Goal: Navigation & Orientation: Find specific page/section

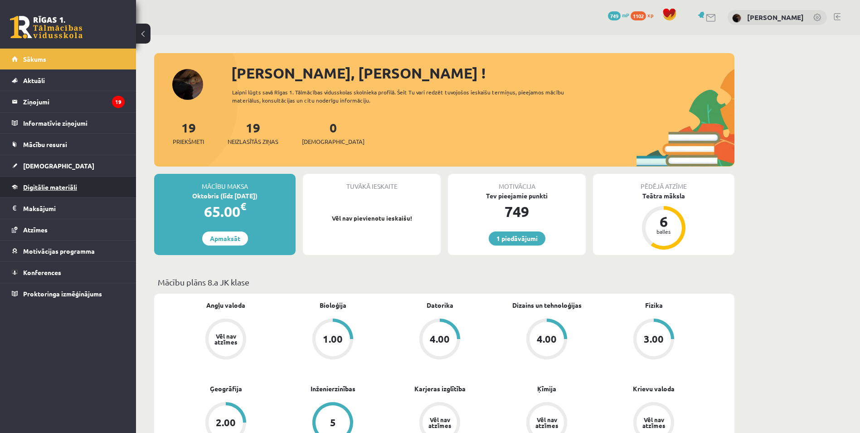
click at [65, 190] on span "Digitālie materiāli" at bounding box center [50, 187] width 54 height 8
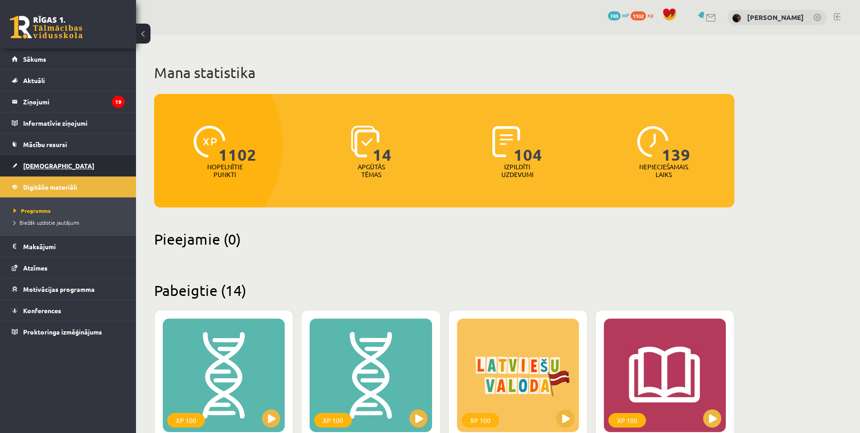
click at [67, 165] on link "[DEMOGRAPHIC_DATA]" at bounding box center [68, 165] width 113 height 21
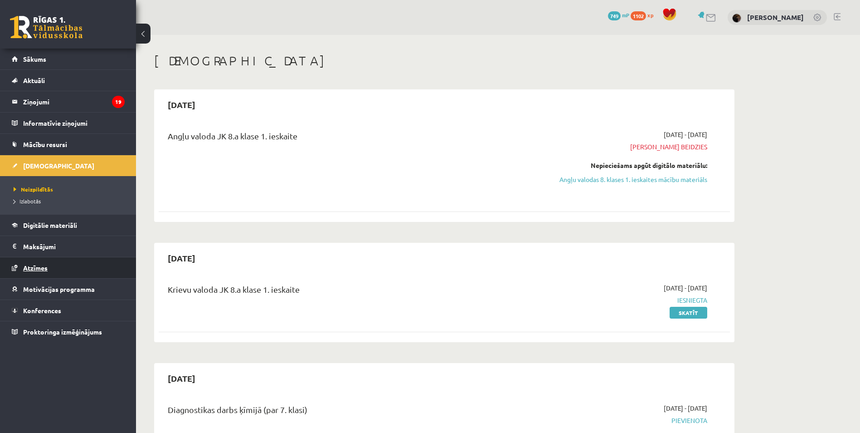
click at [93, 265] on link "Atzīmes" at bounding box center [68, 267] width 113 height 21
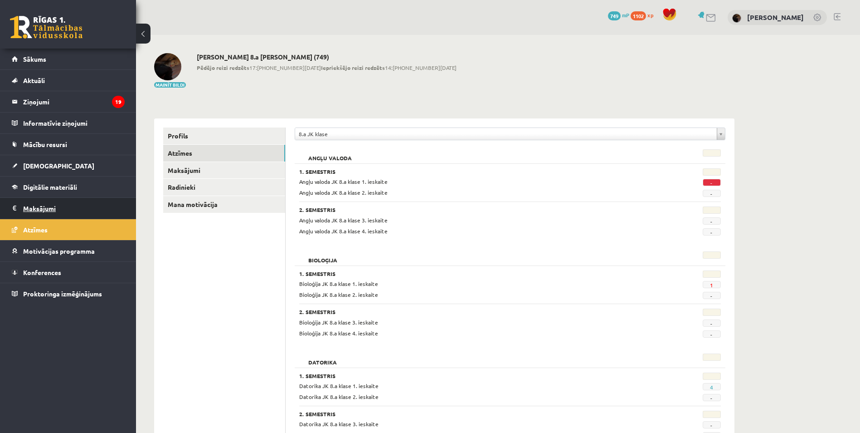
click at [81, 203] on legend "Maksājumi 0" at bounding box center [74, 208] width 102 height 21
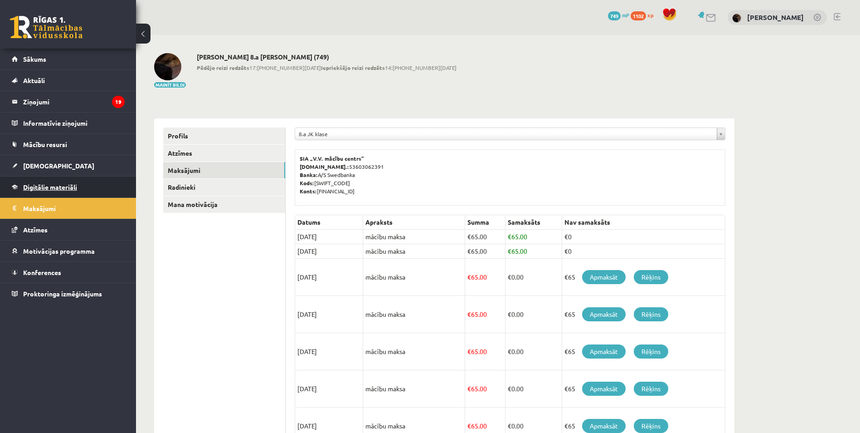
click at [81, 190] on link "Digitālie materiāli" at bounding box center [68, 186] width 113 height 21
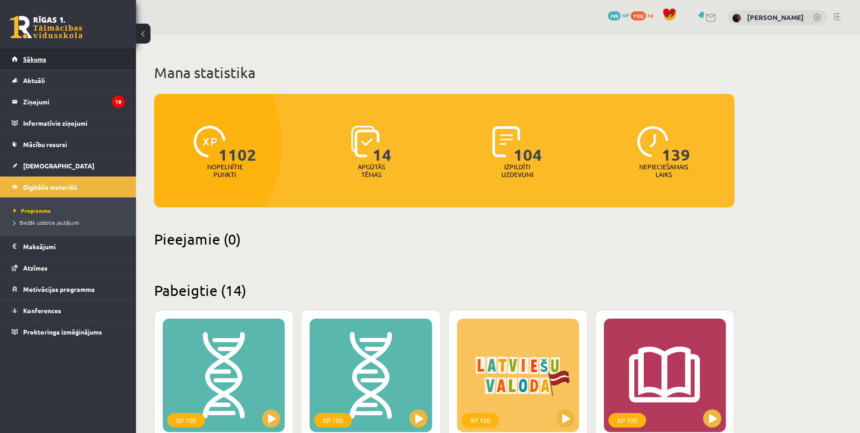
click at [95, 57] on link "Sākums" at bounding box center [68, 59] width 113 height 21
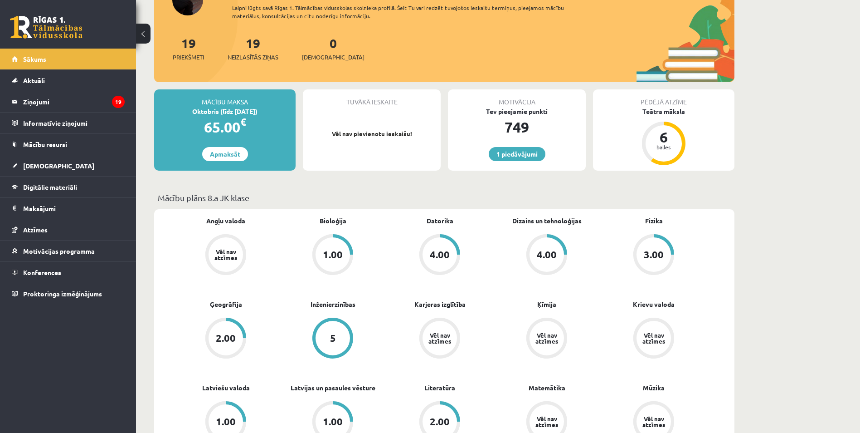
scroll to position [181, 0]
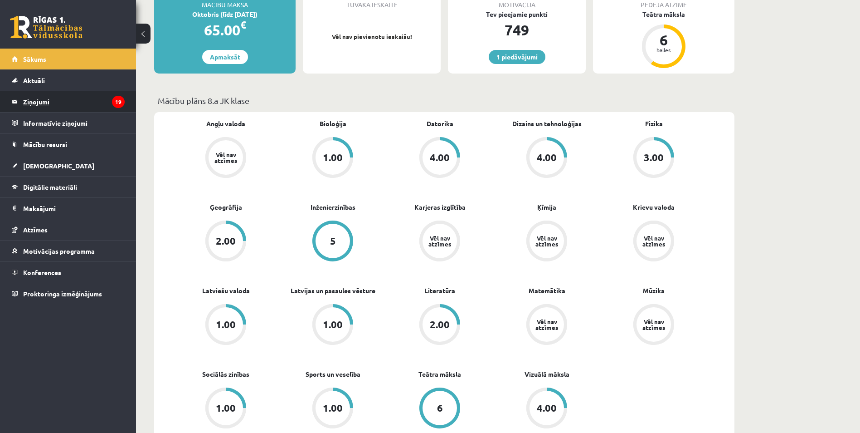
click at [90, 102] on legend "Ziņojumi 19" at bounding box center [74, 101] width 102 height 21
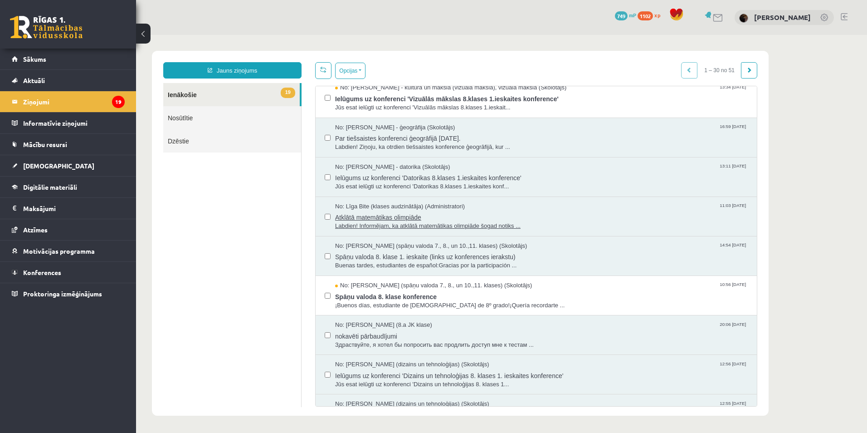
scroll to position [136, 0]
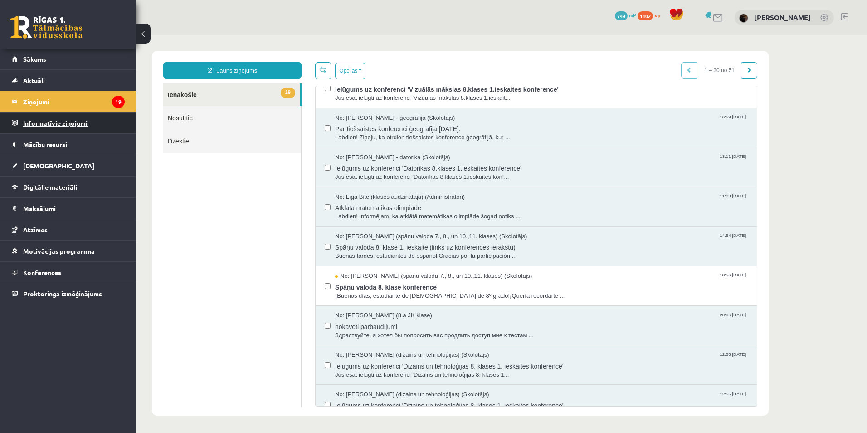
click at [119, 122] on legend "Informatīvie ziņojumi 0" at bounding box center [74, 122] width 102 height 21
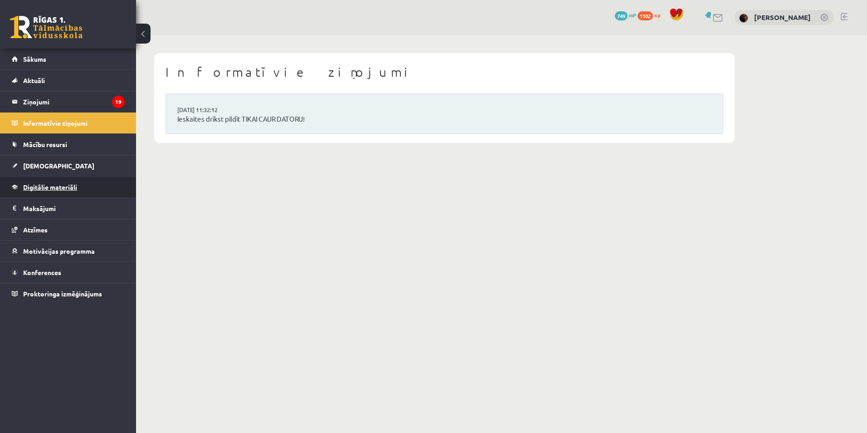
click at [78, 186] on link "Digitālie materiāli" at bounding box center [68, 186] width 113 height 21
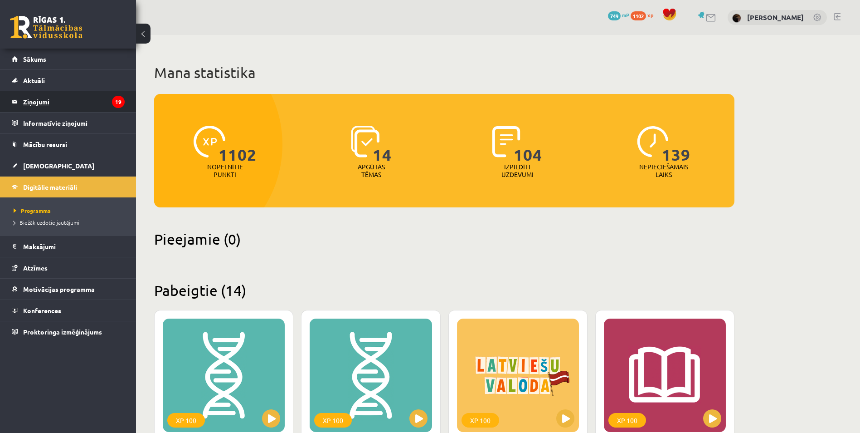
click at [119, 103] on icon "19" at bounding box center [118, 102] width 13 height 12
